Goal: Information Seeking & Learning: Learn about a topic

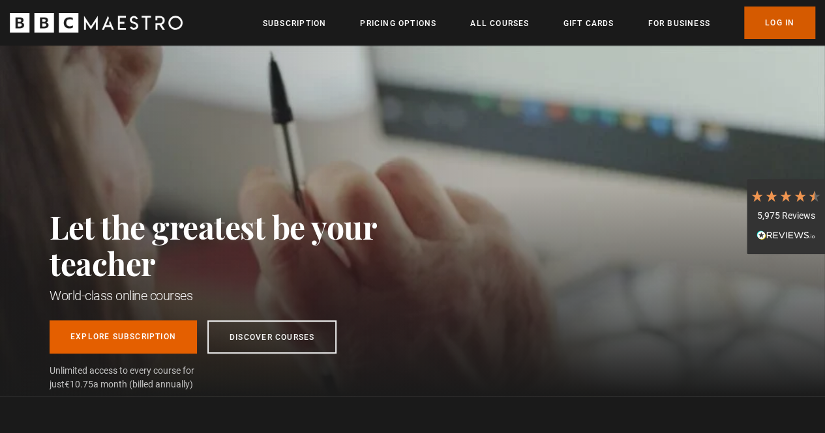
click at [793, 23] on link "Log In" at bounding box center [779, 23] width 71 height 33
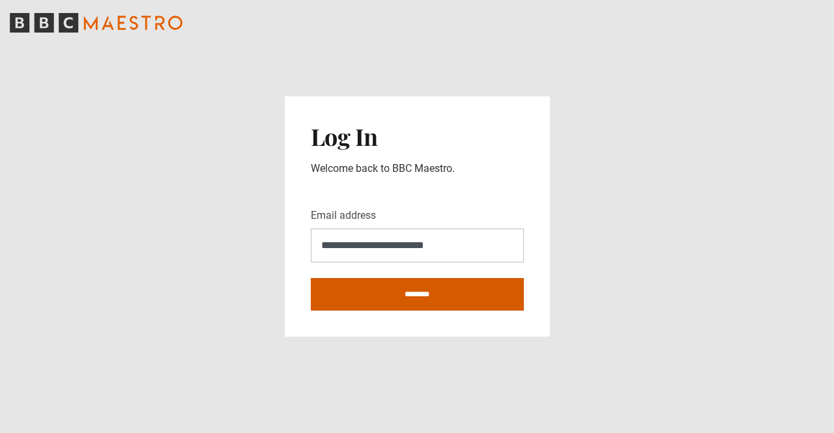
click at [380, 304] on input "********" at bounding box center [417, 294] width 213 height 33
type input "**********"
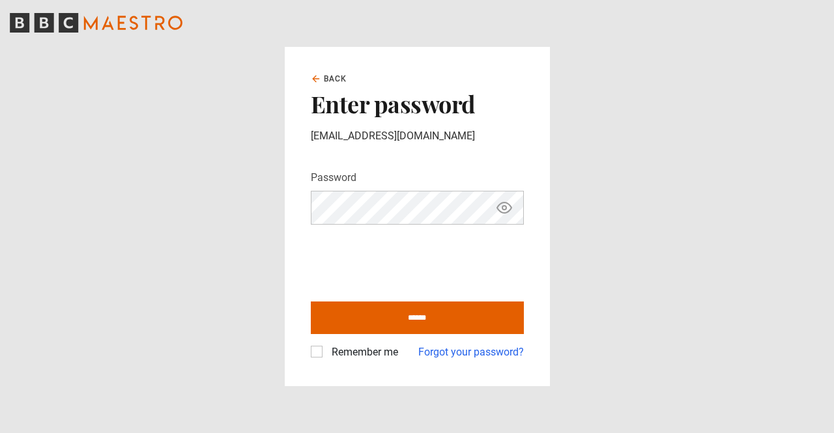
click at [323, 354] on div "Remember me" at bounding box center [354, 353] width 87 height 16
click at [327, 351] on label "Remember me" at bounding box center [363, 353] width 72 height 16
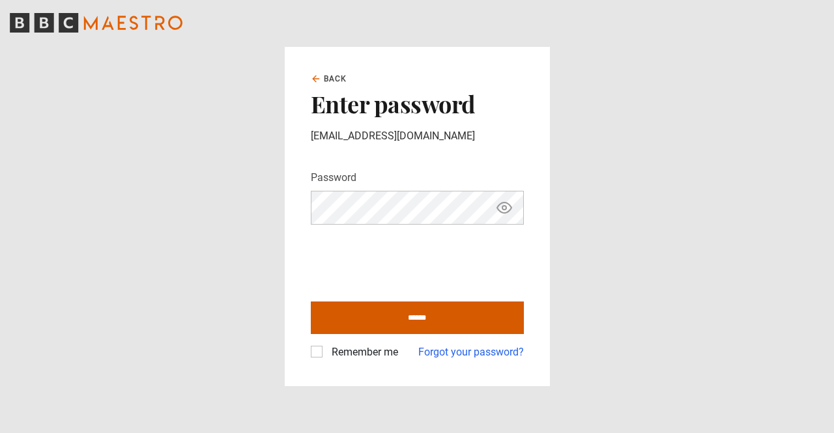
click at [365, 315] on input "******" at bounding box center [417, 318] width 213 height 33
type input "**********"
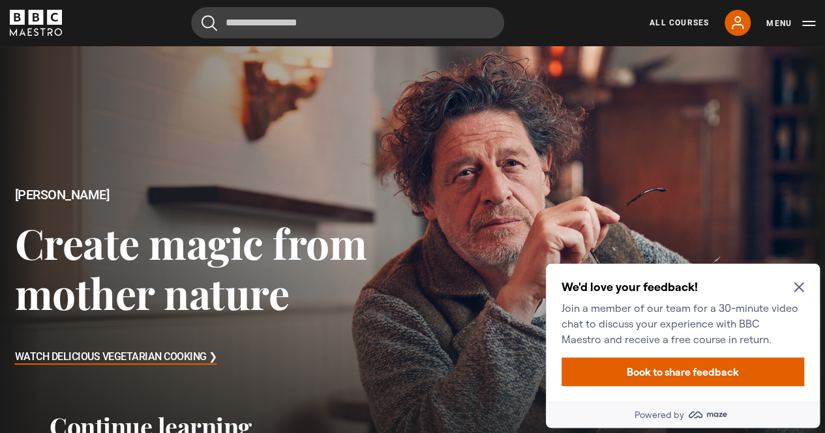
click at [802, 273] on div "We'd love your feedback! Join a member of our team for a 30-minute video chat t…" at bounding box center [683, 333] width 274 height 138
click at [799, 284] on icon "Close Maze Prompt" at bounding box center [798, 287] width 10 height 10
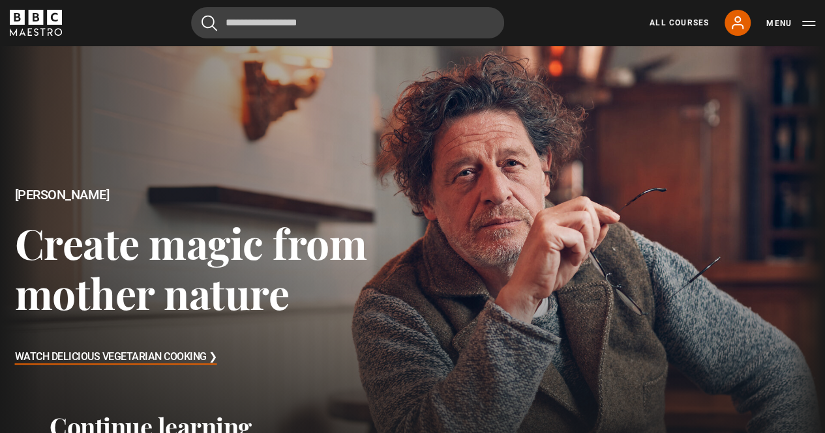
click at [680, 29] on div "All Courses My Account Search Menu" at bounding box center [724, 23] width 181 height 26
click at [673, 16] on div "All Courses My Account Search Menu" at bounding box center [724, 23] width 181 height 26
click at [671, 22] on link "All Courses" at bounding box center [678, 23] width 59 height 12
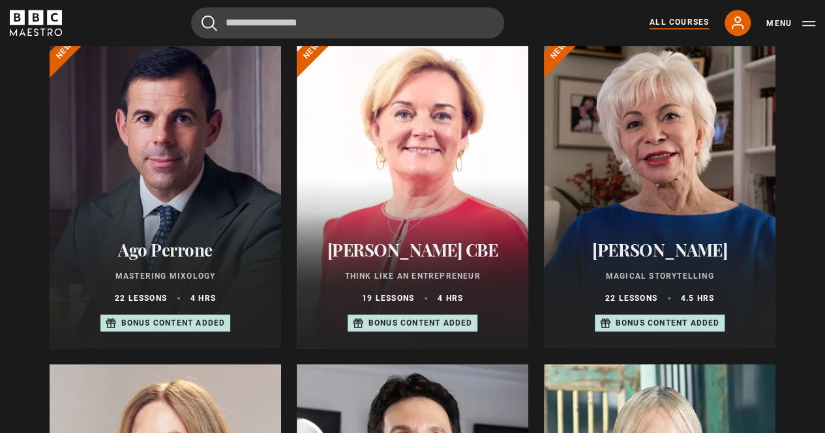
scroll to position [500, 0]
click at [400, 211] on div at bounding box center [412, 191] width 231 height 313
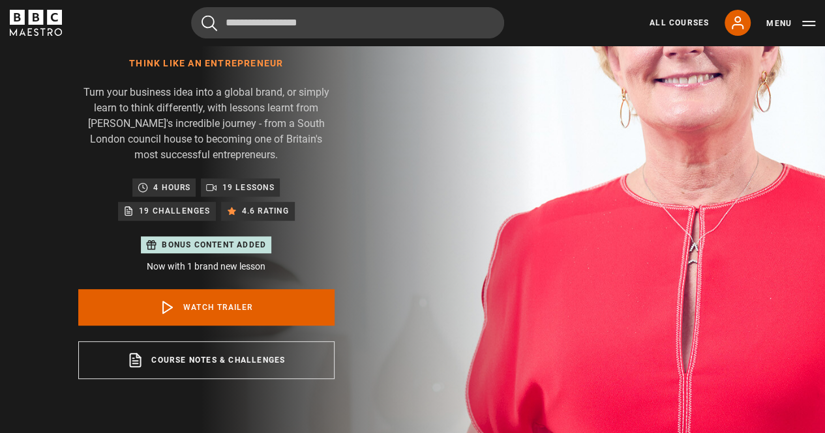
scroll to position [180, 0]
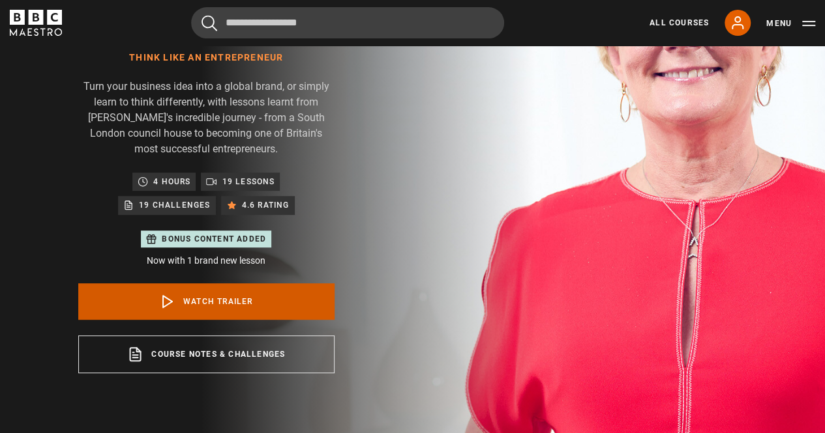
click at [172, 294] on icon at bounding box center [168, 302] width 16 height 16
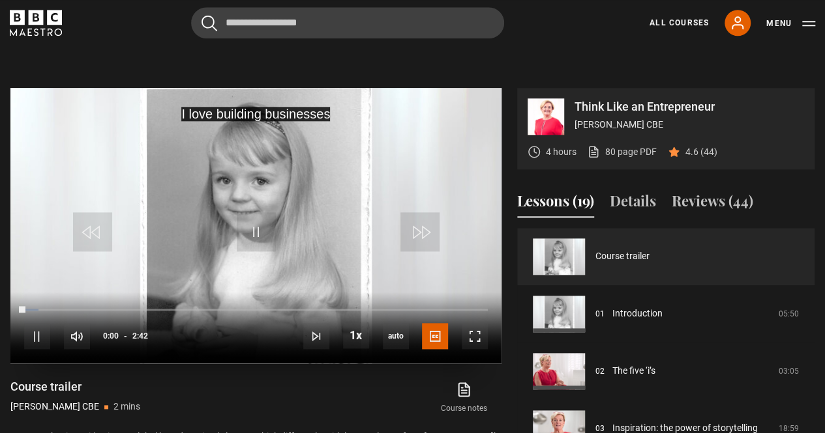
scroll to position [623, 0]
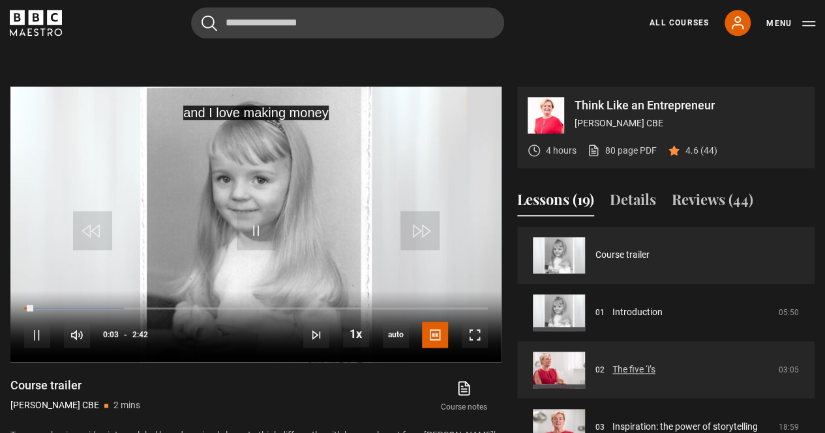
click at [618, 363] on link "The five ‘i’s" at bounding box center [633, 370] width 43 height 14
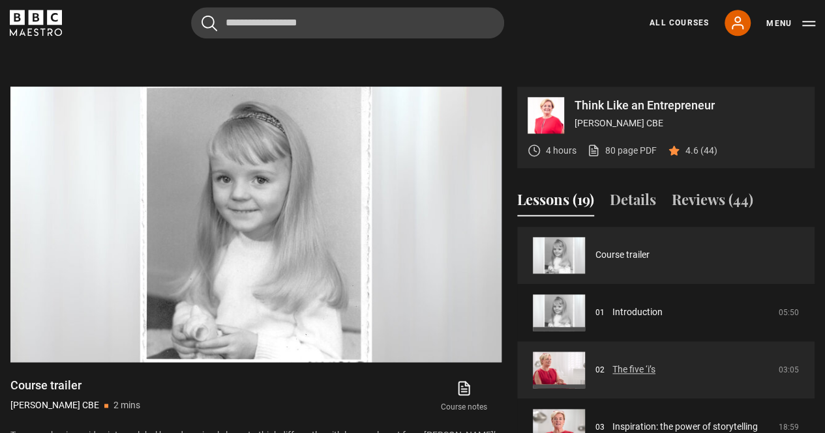
click at [624, 363] on link "The five ‘i’s" at bounding box center [633, 370] width 43 height 14
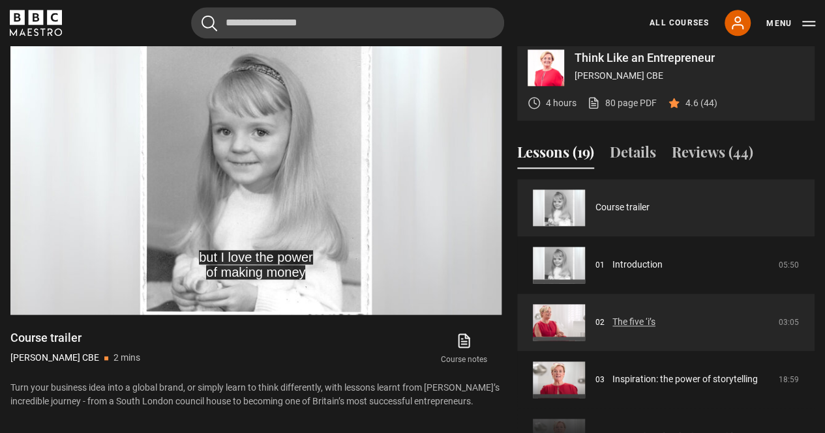
scroll to position [675, 0]
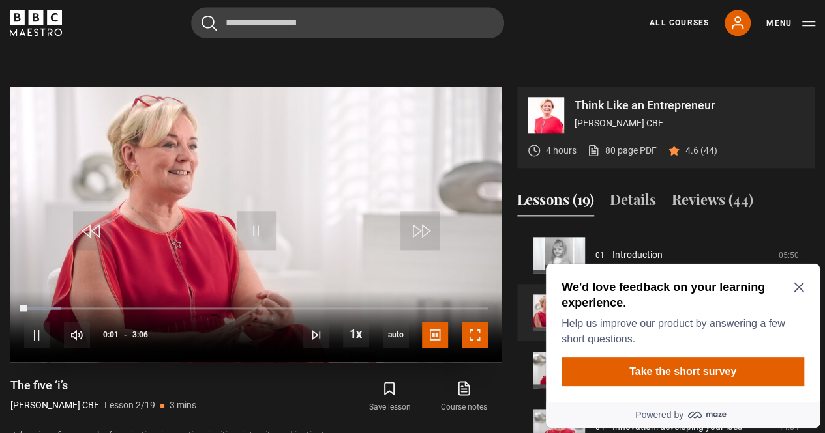
click at [481, 322] on span "Video Player" at bounding box center [475, 335] width 26 height 26
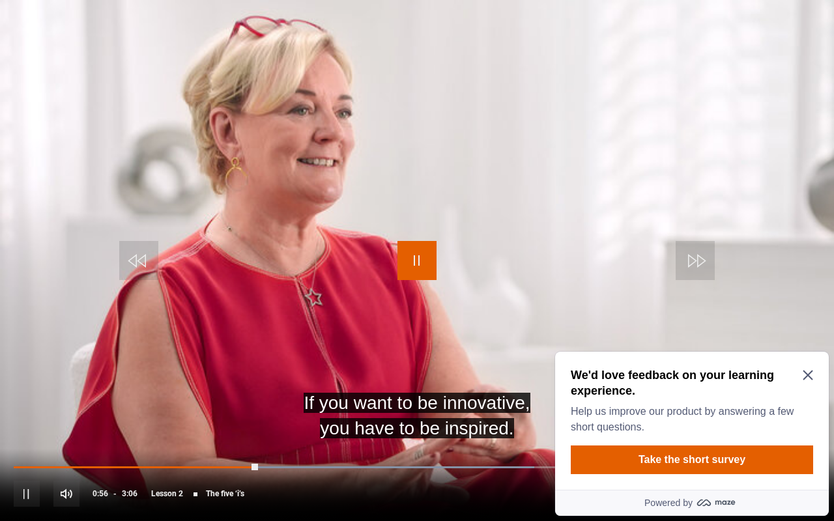
click at [432, 254] on span "Video Player" at bounding box center [417, 260] width 39 height 39
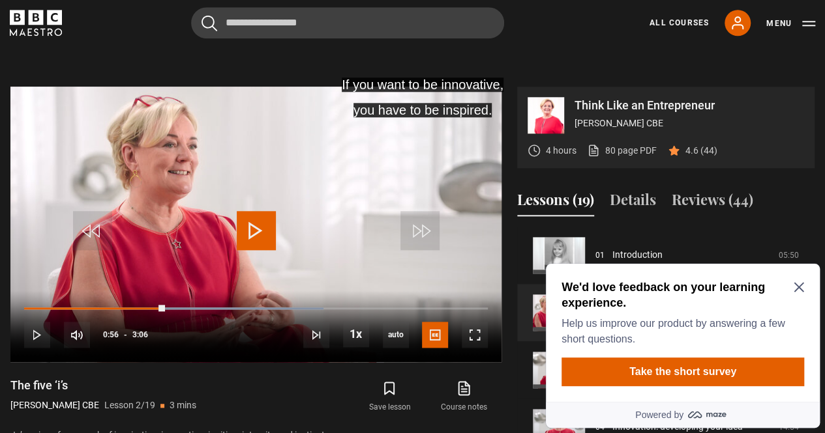
click at [812, 296] on div "We'd love feedback on your learning experience. Help us improve our product by …" at bounding box center [683, 333] width 274 height 138
click at [801, 287] on icon "Close Maze Prompt" at bounding box center [798, 287] width 10 height 10
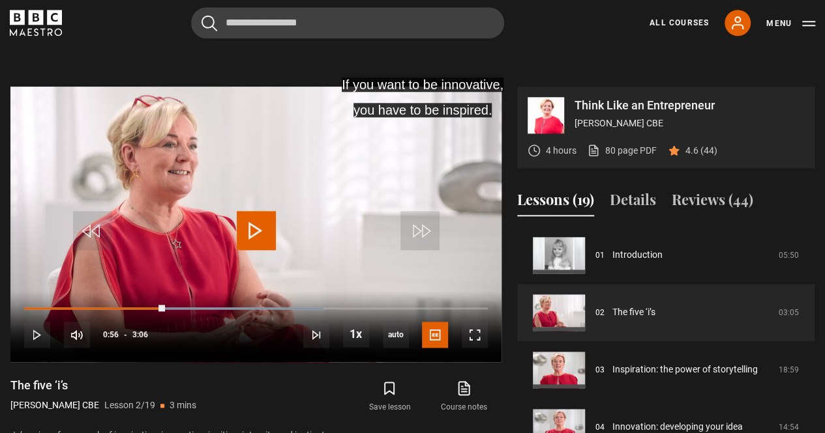
click at [33, 26] on icon "BBC Maestro" at bounding box center [36, 23] width 52 height 26
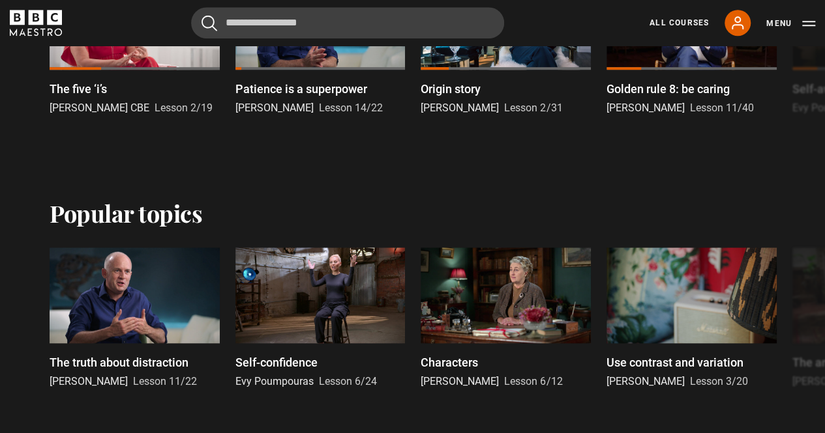
scroll to position [484, 0]
